Goal: Task Accomplishment & Management: Manage account settings

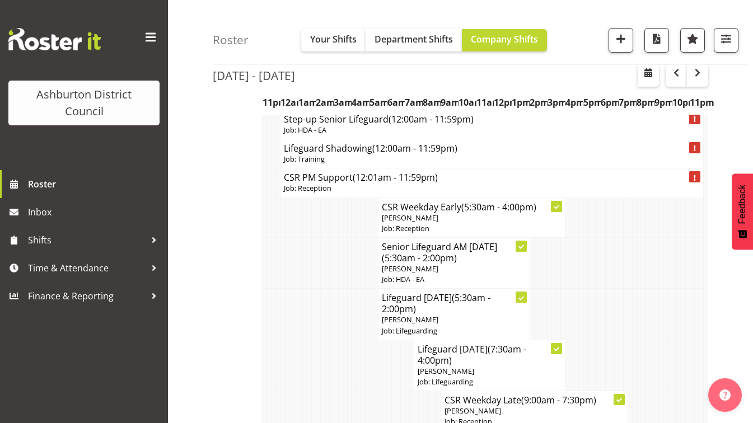
scroll to position [67, 0]
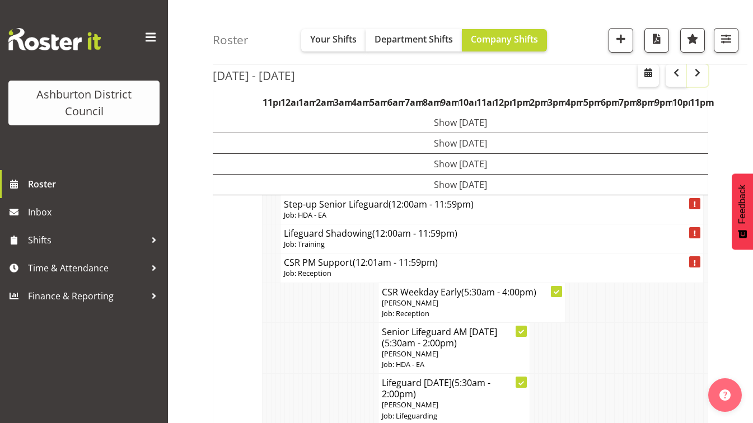
click at [693, 73] on span "button" at bounding box center [696, 72] width 13 height 13
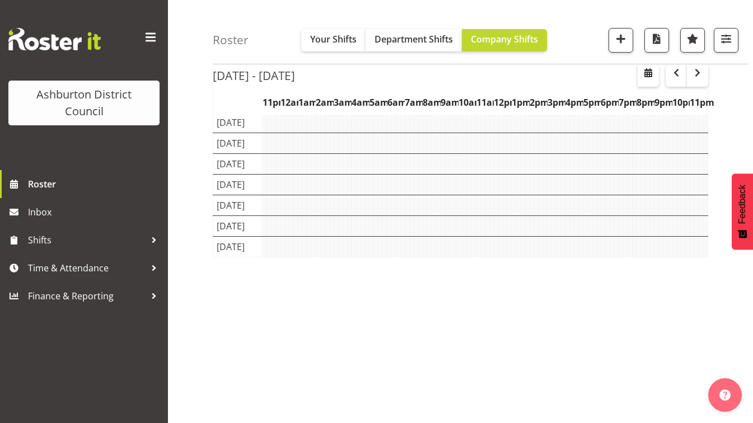
click at [194, 178] on div "Roster Your Shifts Department Shifts Company Shifts 1 Locations [GEOGRAPHIC_DAT…" at bounding box center [460, 226] width 585 height 520
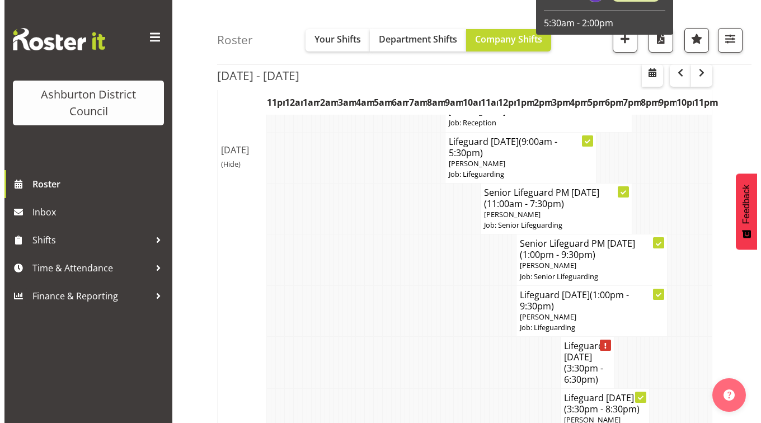
scroll to position [1111, 0]
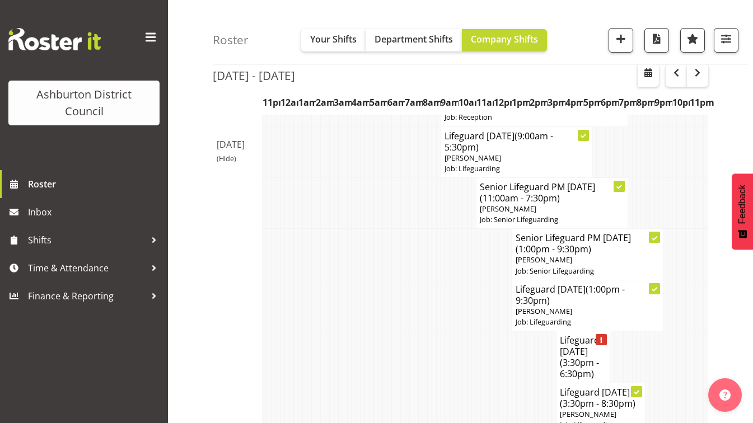
click at [410, 298] on td at bounding box center [411, 305] width 4 height 51
click at [600, 317] on p "Job: Lifeguarding" at bounding box center [587, 322] width 144 height 11
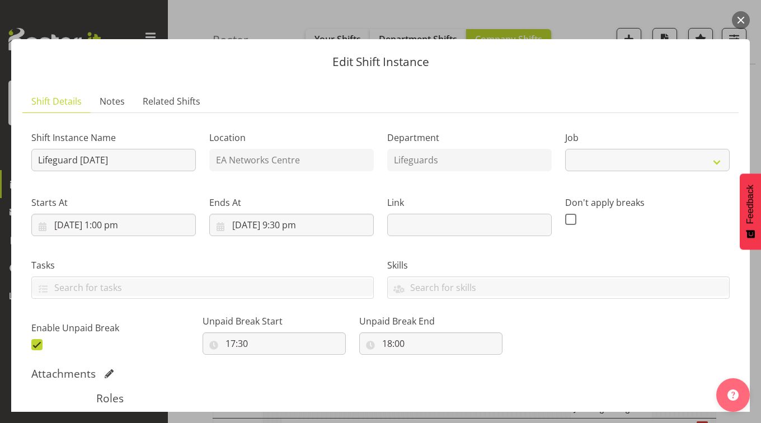
select select "38"
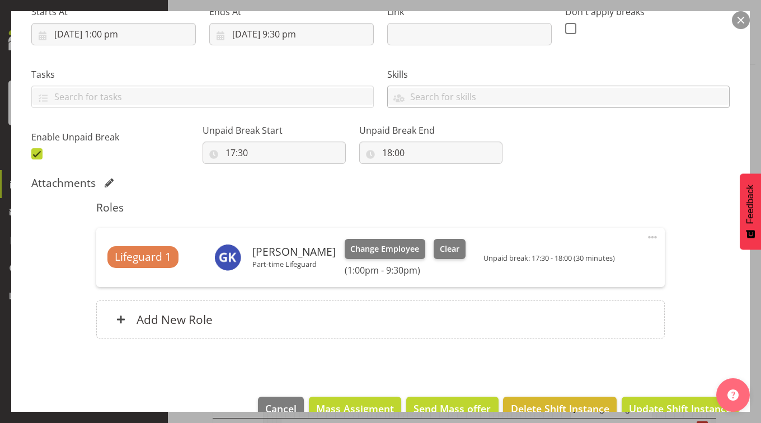
scroll to position [217, 0]
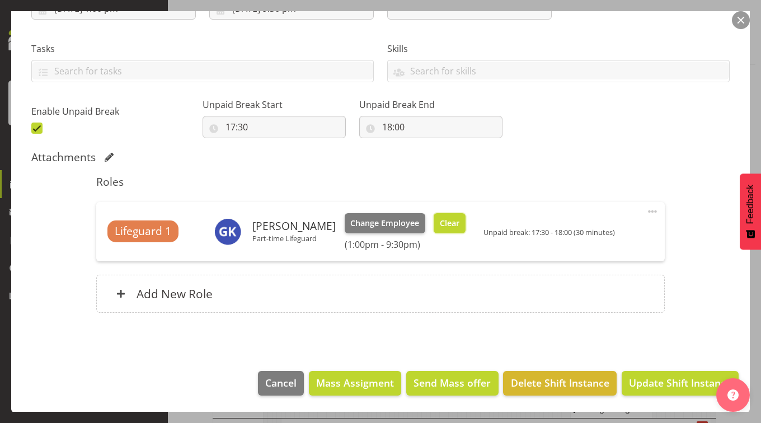
click at [446, 220] on span "Clear" at bounding box center [450, 223] width 20 height 12
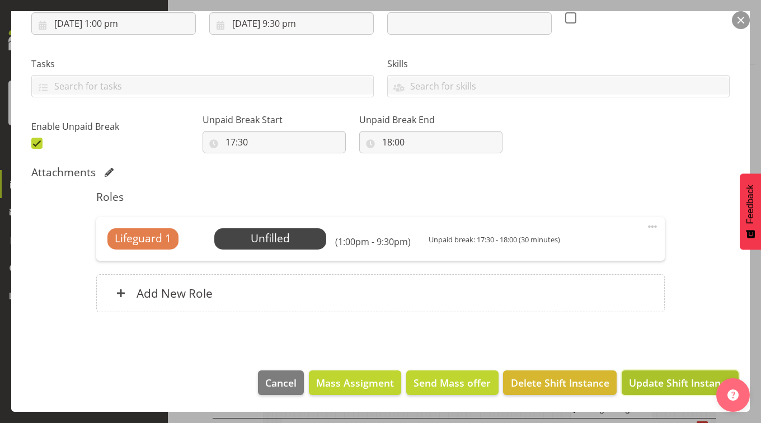
click at [629, 380] on span "Update Shift Instance" at bounding box center [680, 382] width 102 height 15
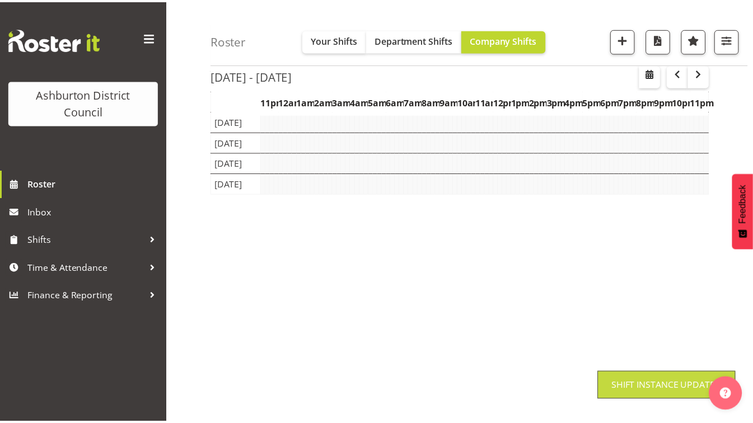
scroll to position [130, 0]
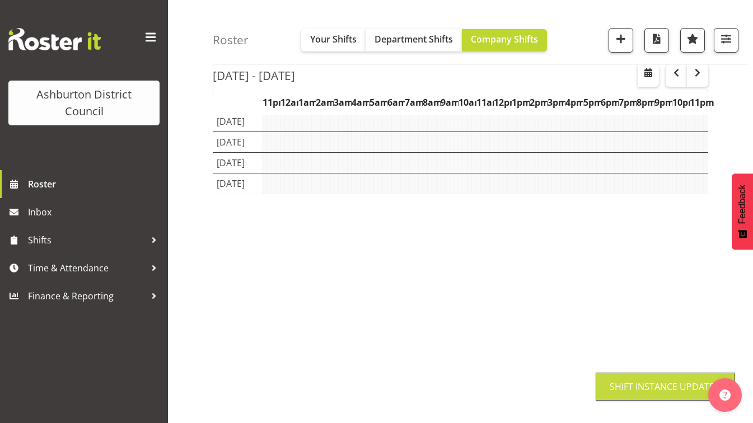
click at [191, 288] on div "Roster Your Shifts Department Shifts Company Shifts 1 Locations [GEOGRAPHIC_DAT…" at bounding box center [460, 163] width 585 height 520
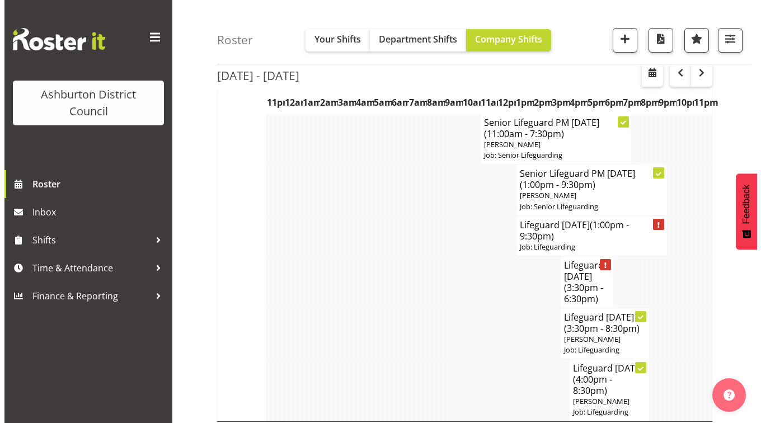
scroll to position [1178, 0]
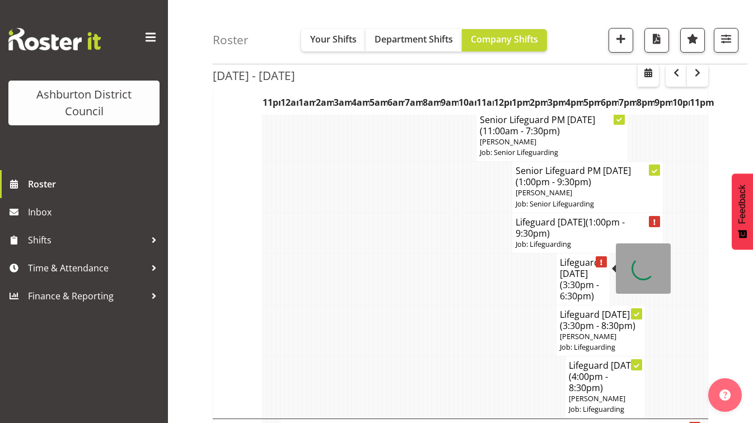
click at [576, 279] on span "(3:30pm - 6:30pm)" at bounding box center [578, 290] width 39 height 23
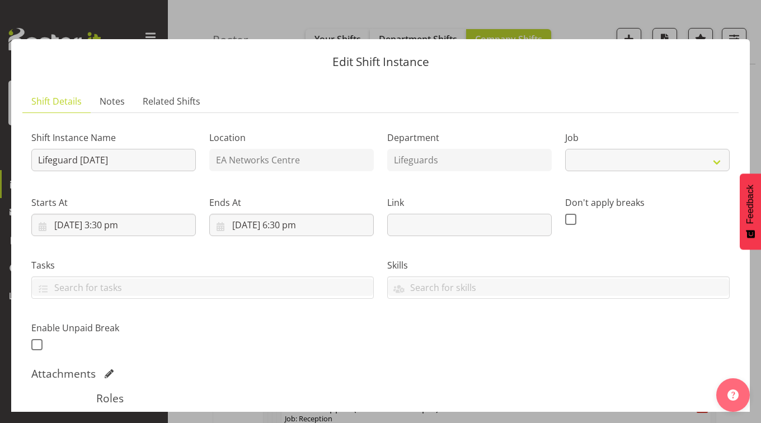
select select "38"
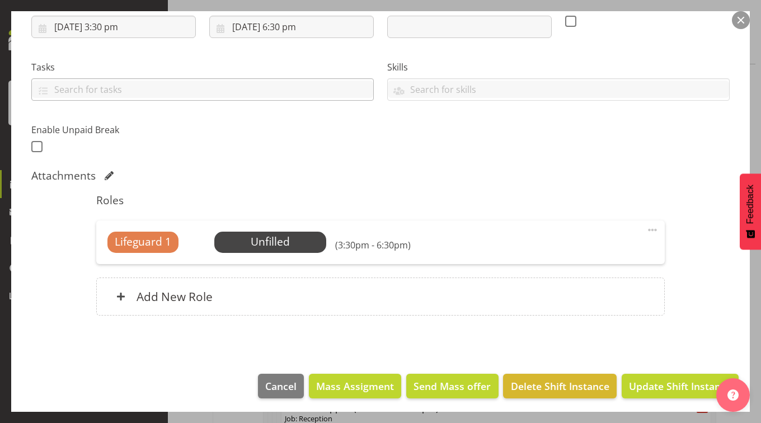
scroll to position [201, 0]
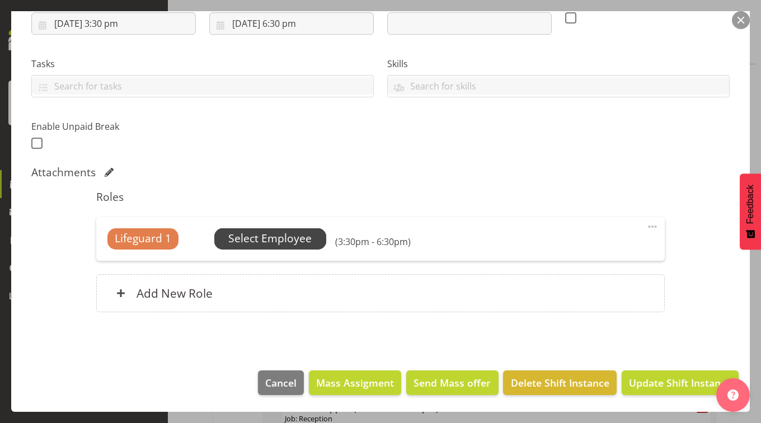
click at [274, 232] on span "Select Employee" at bounding box center [269, 239] width 83 height 16
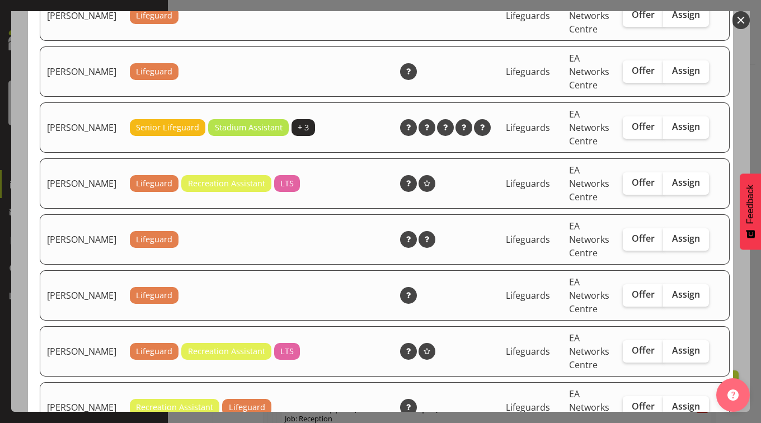
scroll to position [360, 0]
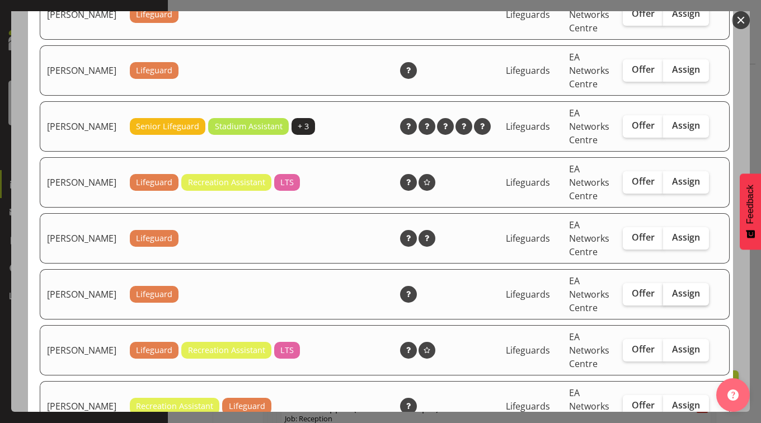
click at [672, 299] on span "Assign" at bounding box center [686, 293] width 28 height 11
click at [670, 297] on input "Assign" at bounding box center [666, 293] width 7 height 7
checkbox input "true"
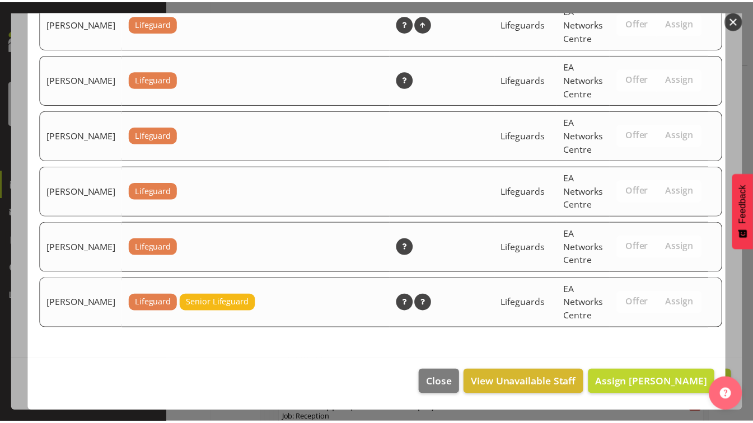
scroll to position [1874, 0]
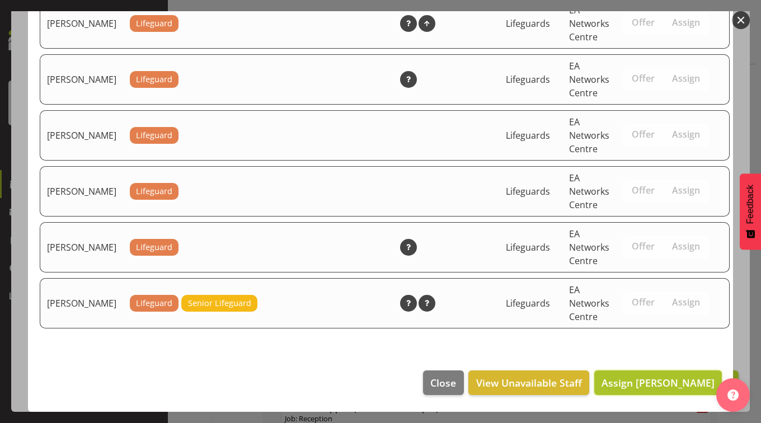
click at [660, 382] on span "Assign [PERSON_NAME]" at bounding box center [657, 382] width 113 height 13
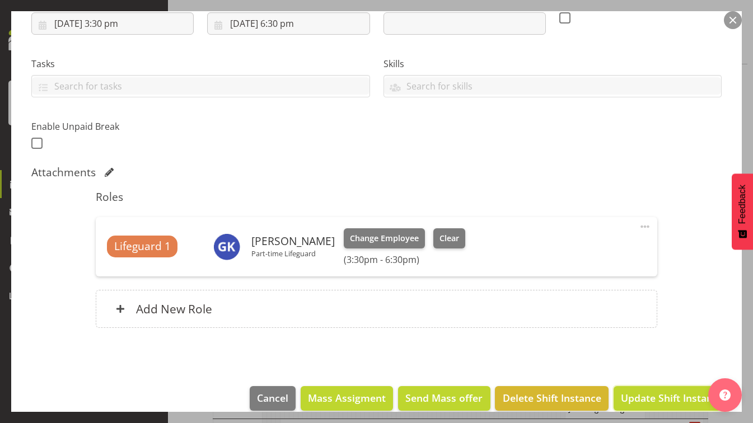
click at [639, 390] on button "Update Shift Instance" at bounding box center [671, 398] width 117 height 25
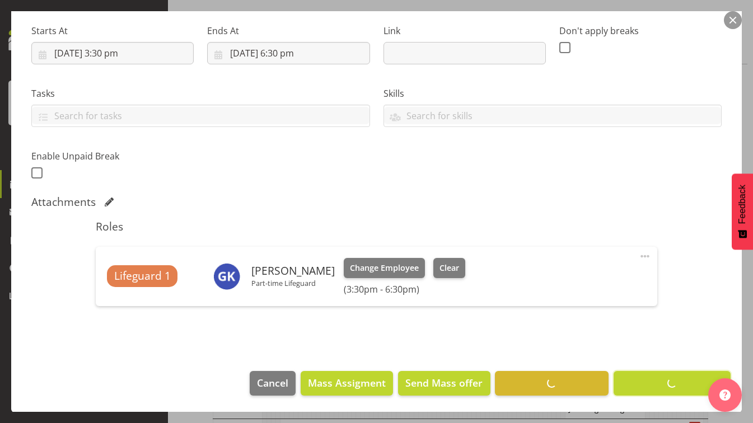
scroll to position [130, 0]
